Goal: Obtain resource: Download file/media

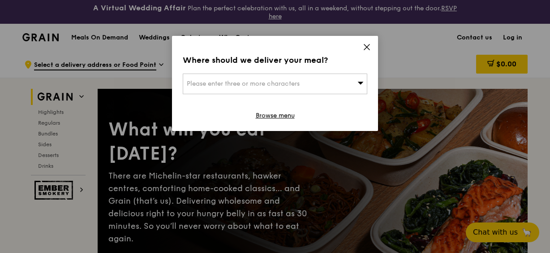
click at [367, 46] on icon at bounding box center [367, 47] width 8 height 8
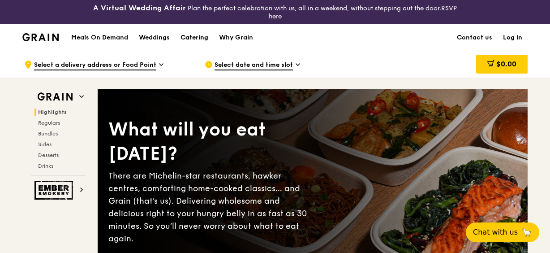
click at [196, 35] on div "Catering" at bounding box center [195, 37] width 28 height 27
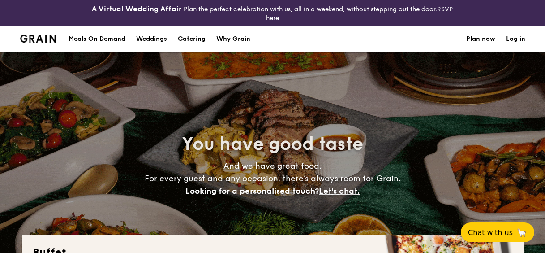
select select
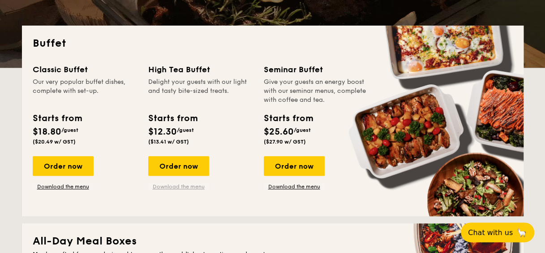
click at [181, 184] on link "Download the menu" at bounding box center [178, 186] width 61 height 7
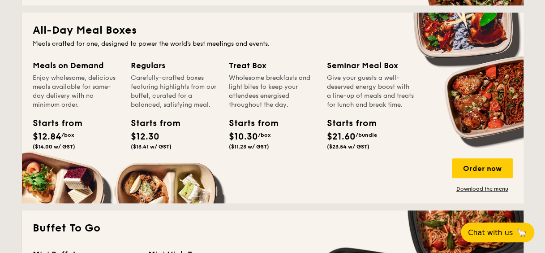
scroll to position [418, 0]
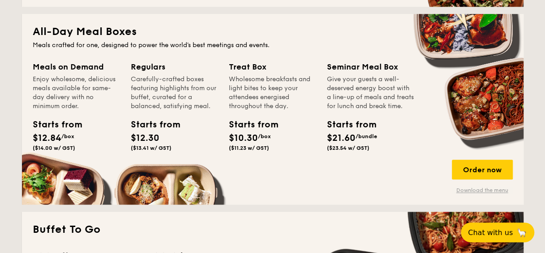
click at [487, 188] on link "Download the menu" at bounding box center [482, 189] width 61 height 7
